Goal: Information Seeking & Learning: Learn about a topic

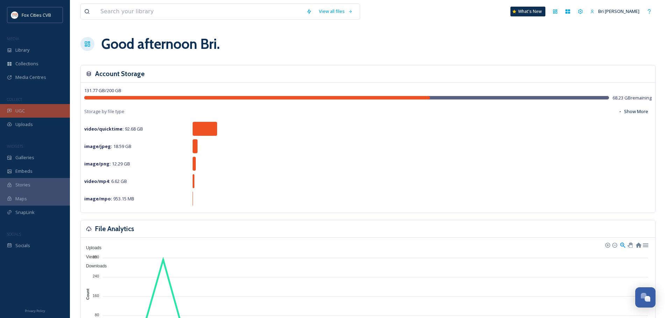
click at [25, 112] on div "UGC" at bounding box center [35, 111] width 70 height 14
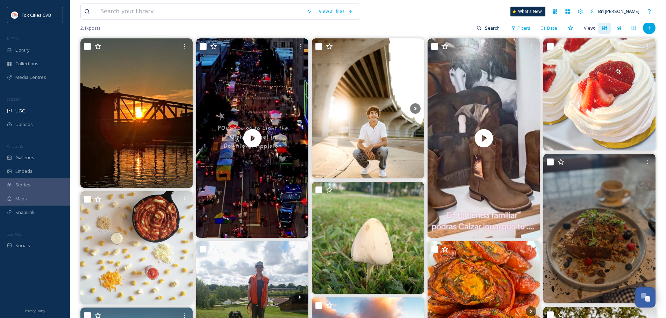
scroll to position [70, 0]
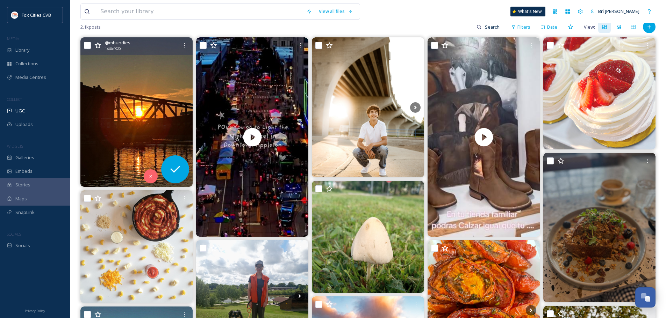
click at [150, 93] on img at bounding box center [136, 112] width 112 height 150
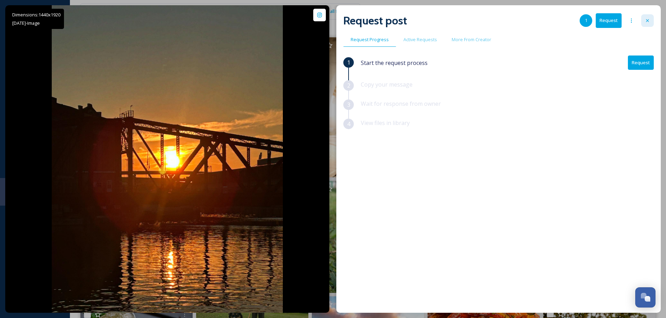
click at [646, 21] on icon at bounding box center [648, 21] width 6 height 6
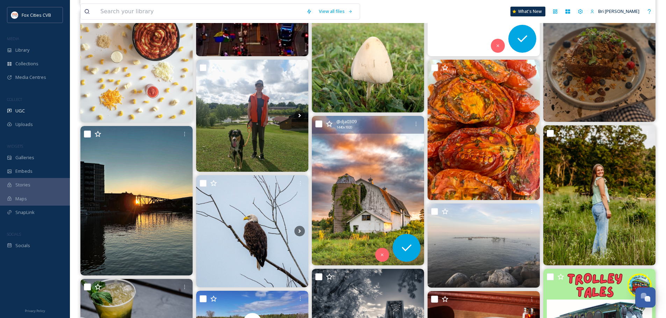
scroll to position [280, 0]
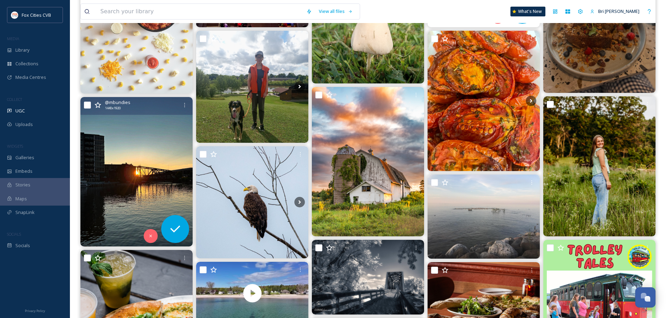
click at [161, 171] on img at bounding box center [136, 172] width 112 height 150
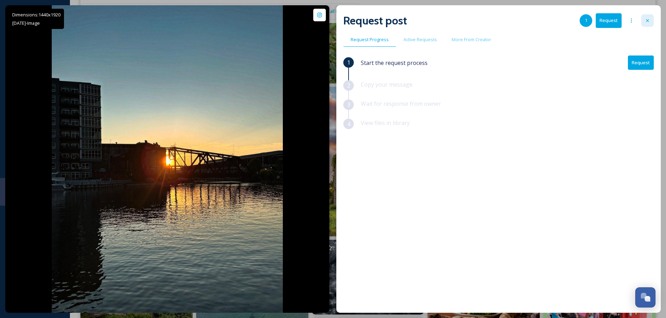
click at [642, 22] on div at bounding box center [647, 20] width 13 height 13
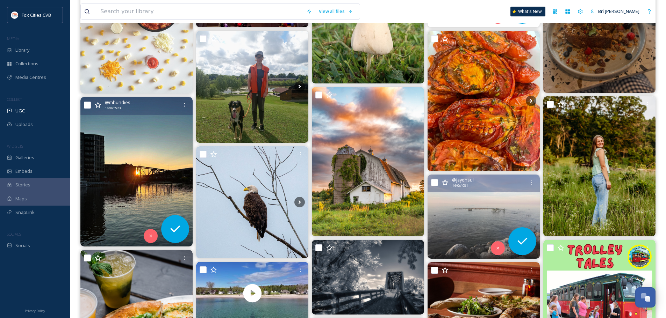
click at [505, 216] on img at bounding box center [483, 217] width 112 height 84
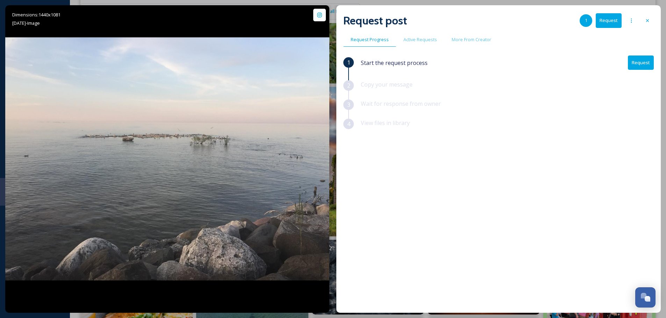
click at [649, 20] on icon at bounding box center [648, 21] width 6 height 6
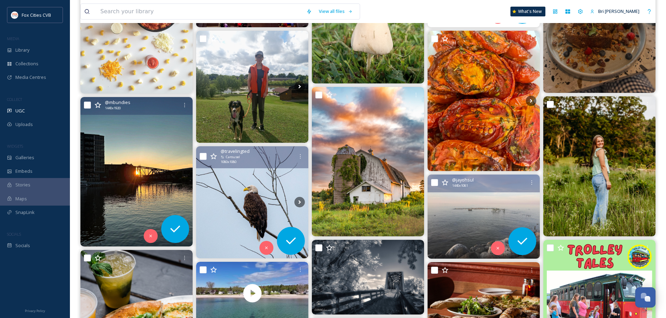
click at [270, 203] on img at bounding box center [252, 202] width 112 height 112
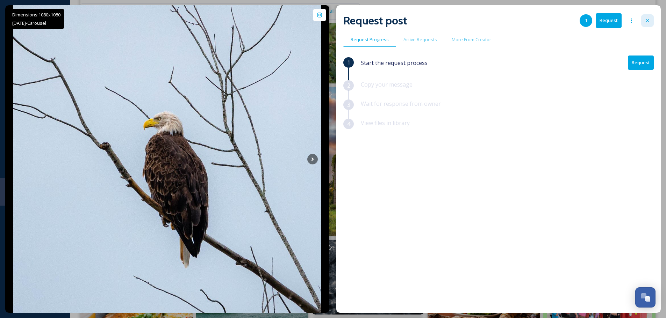
click at [647, 17] on div at bounding box center [647, 20] width 13 height 13
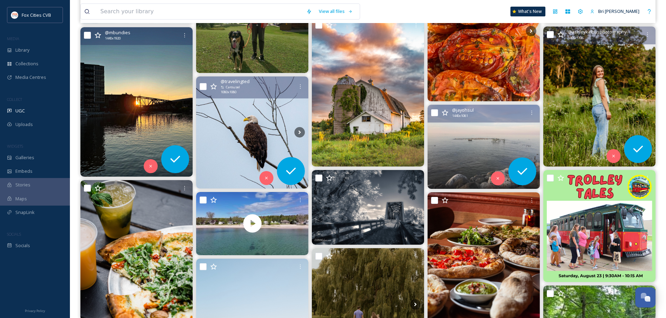
scroll to position [384, 0]
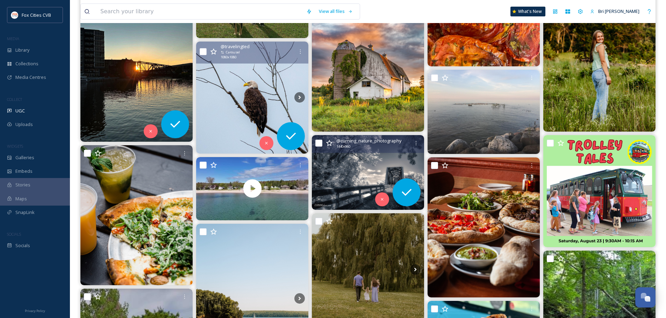
click at [393, 165] on img at bounding box center [368, 172] width 112 height 75
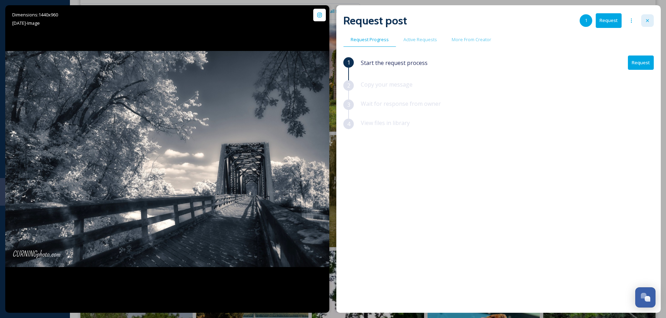
click at [646, 22] on icon at bounding box center [648, 21] width 6 height 6
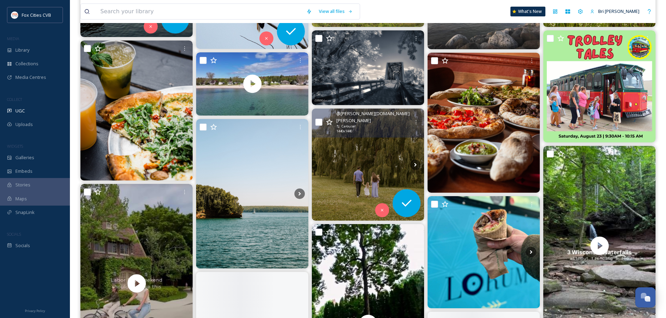
scroll to position [524, 0]
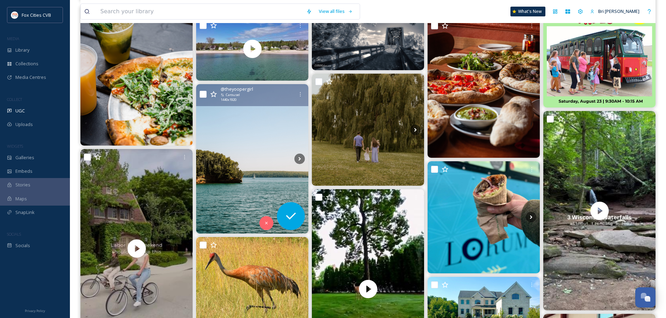
click at [267, 142] on img at bounding box center [252, 159] width 112 height 150
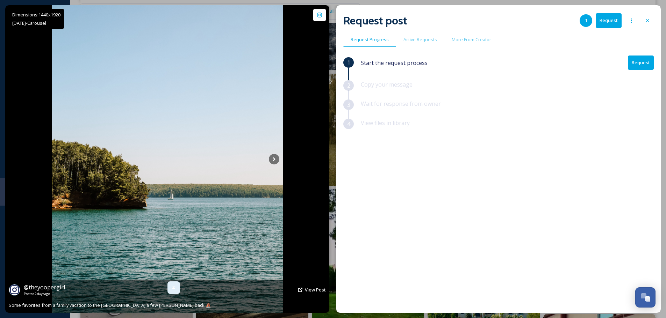
click at [174, 285] on div at bounding box center [173, 288] width 13 height 13
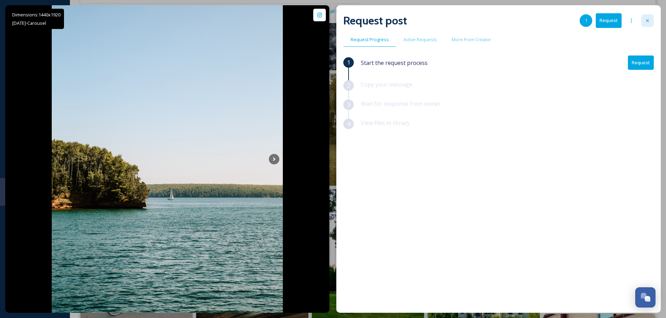
click at [648, 20] on icon at bounding box center [648, 21] width 6 height 6
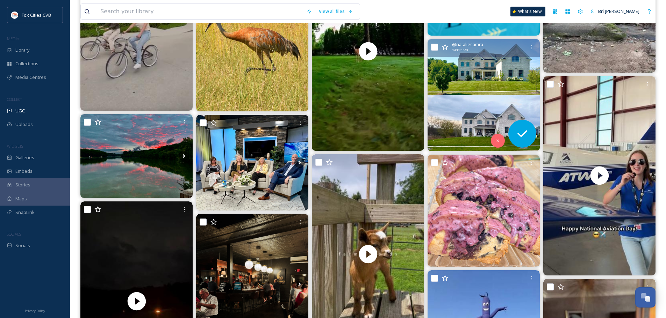
scroll to position [769, 0]
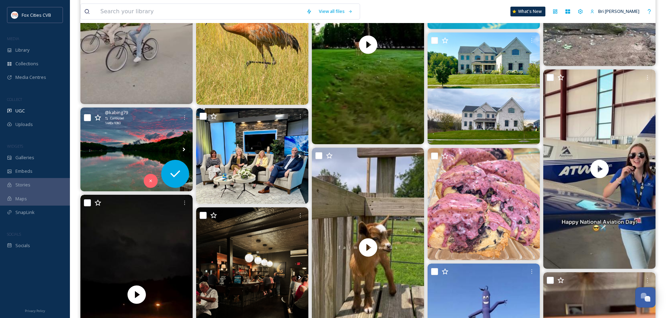
click at [123, 159] on img at bounding box center [136, 150] width 112 height 84
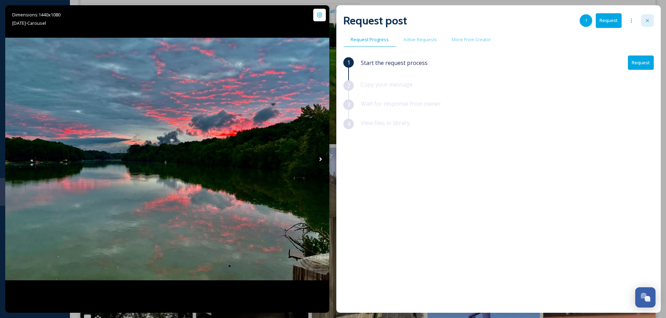
click at [644, 19] on div at bounding box center [647, 20] width 13 height 13
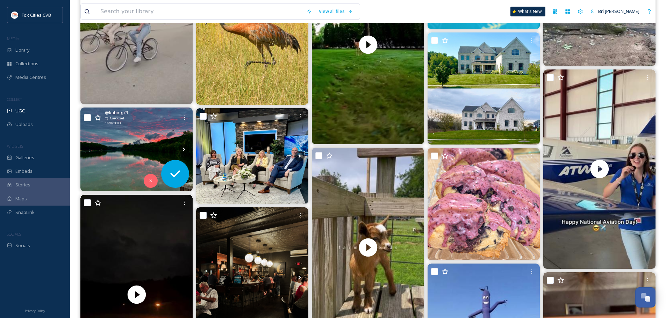
click at [99, 118] on icon at bounding box center [97, 117] width 7 height 6
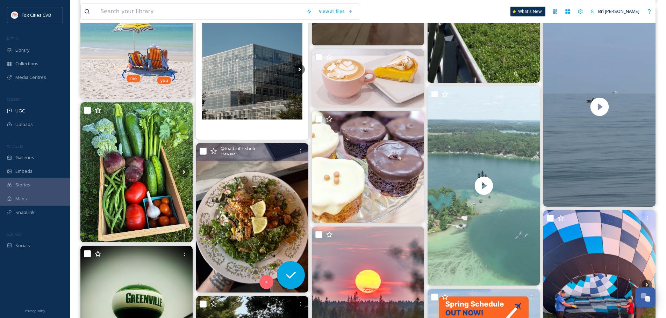
scroll to position [1608, 0]
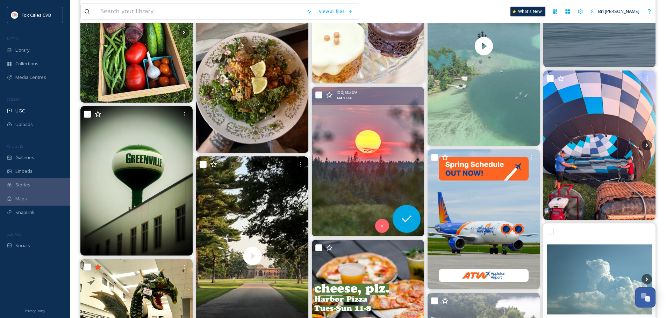
click at [360, 145] on img at bounding box center [368, 162] width 112 height 150
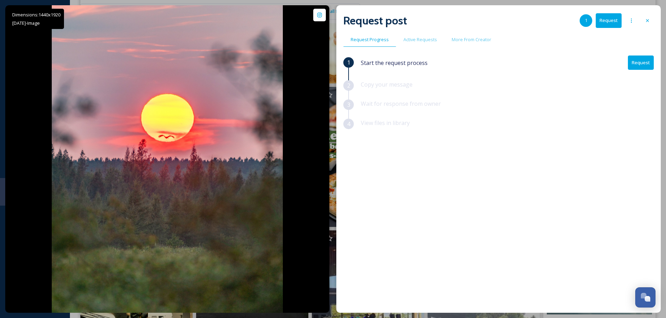
click at [648, 22] on icon at bounding box center [648, 21] width 6 height 6
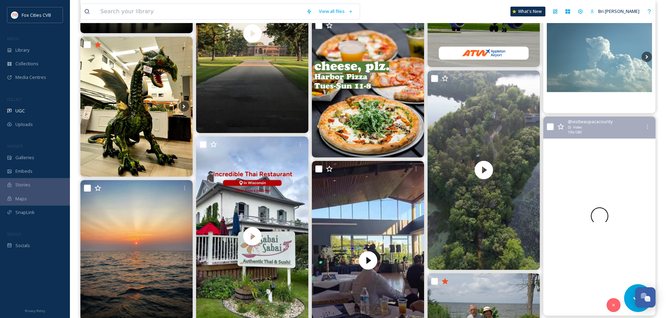
scroll to position [1992, 0]
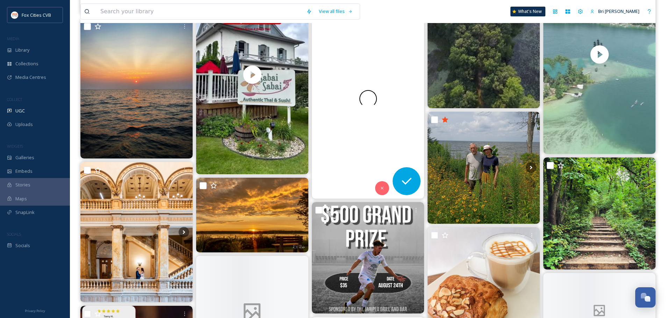
click at [120, 58] on img at bounding box center [136, 89] width 112 height 140
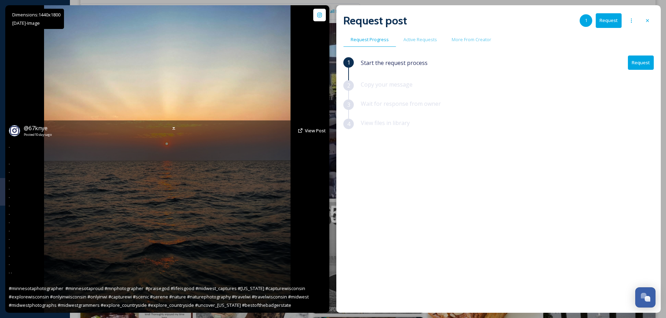
scroll to position [1817, 0]
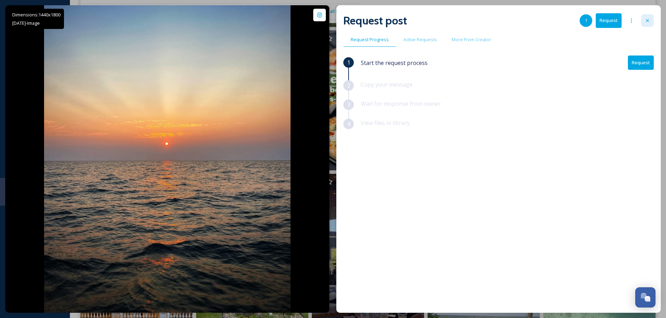
click at [650, 20] on icon at bounding box center [648, 21] width 6 height 6
